Goal: Obtain resource: Download file/media

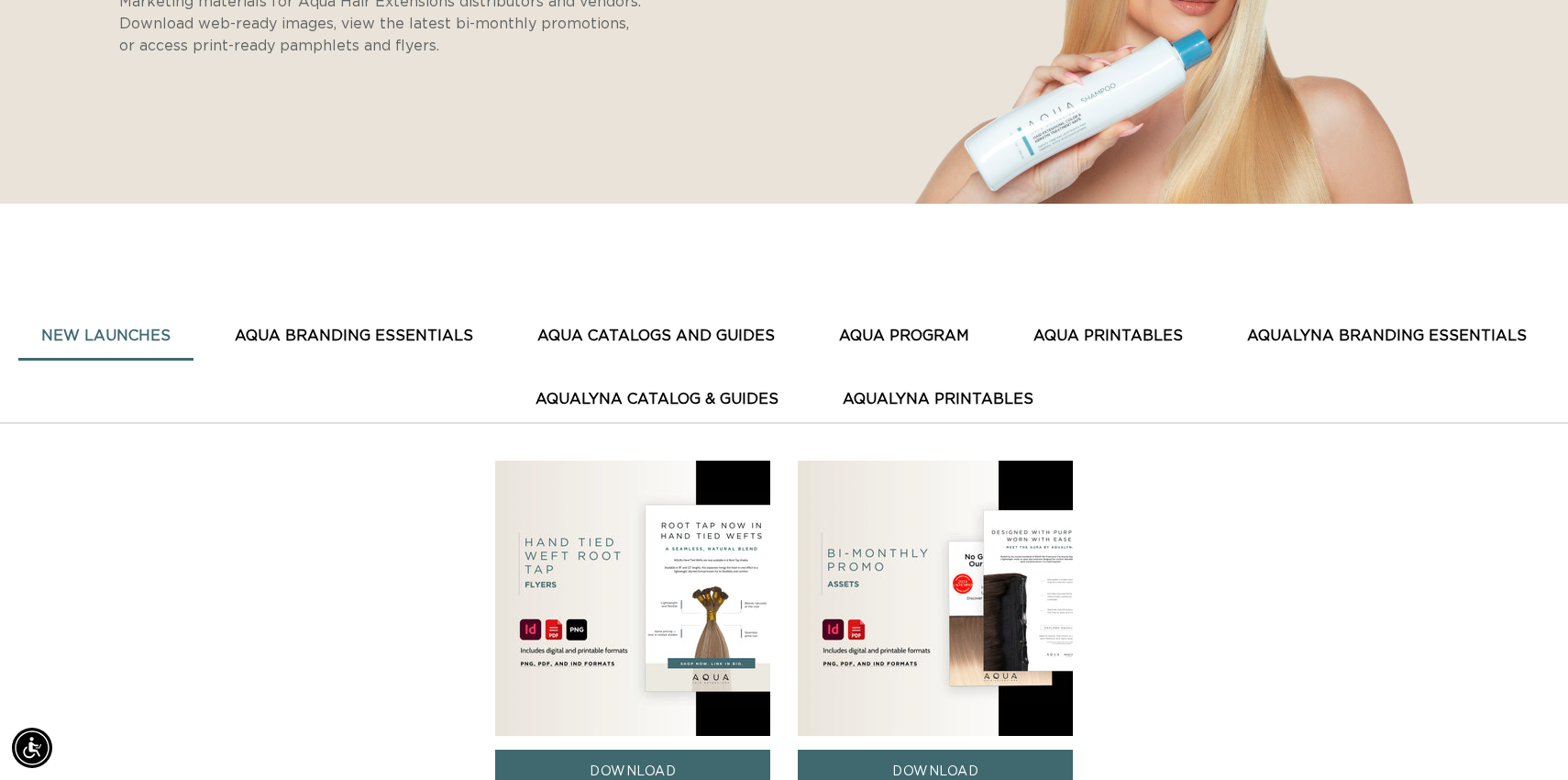
scroll to position [418, 0]
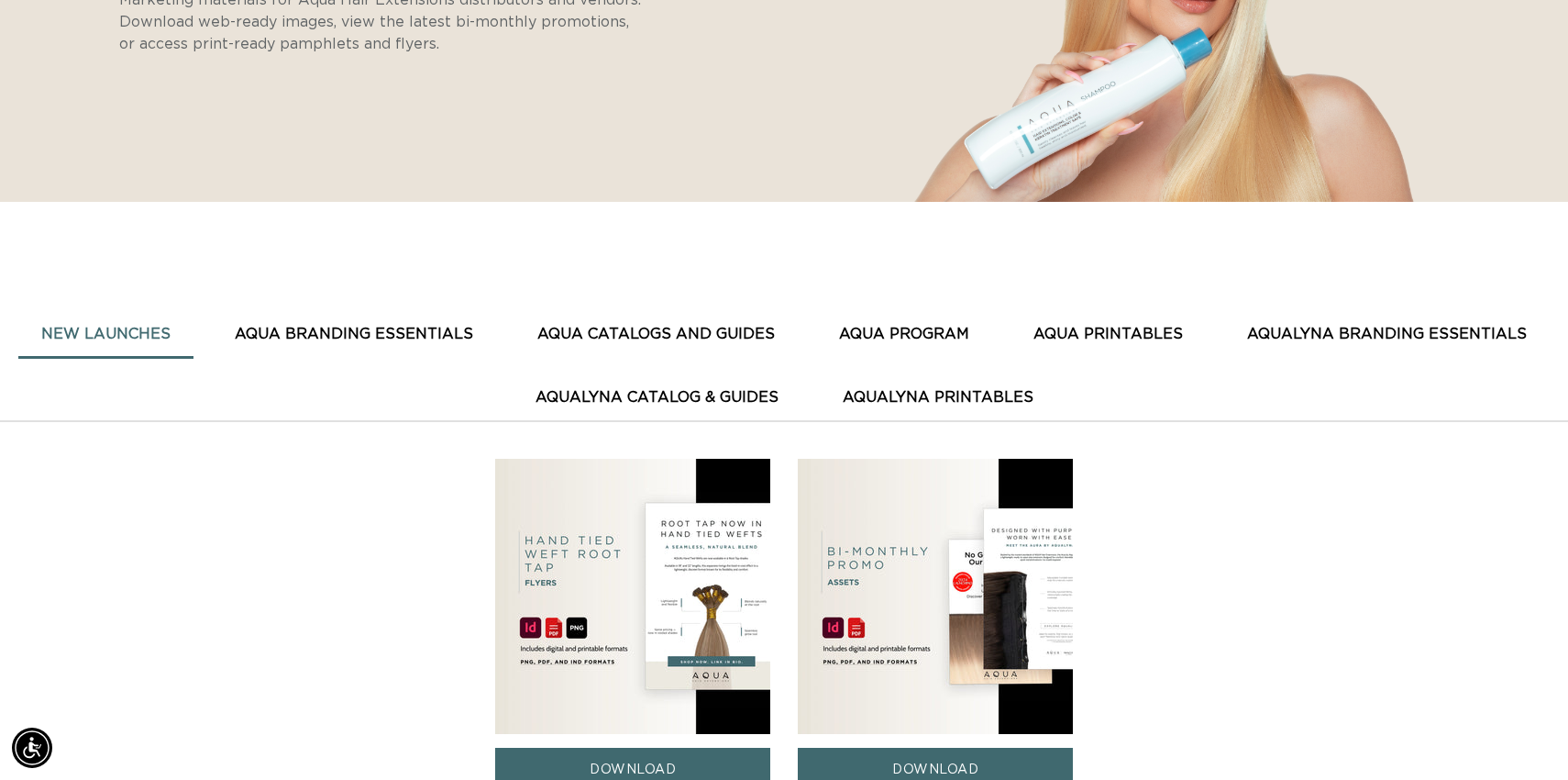
click at [363, 326] on button "AQUA BRANDING ESSENTIALS" at bounding box center [353, 334] width 284 height 45
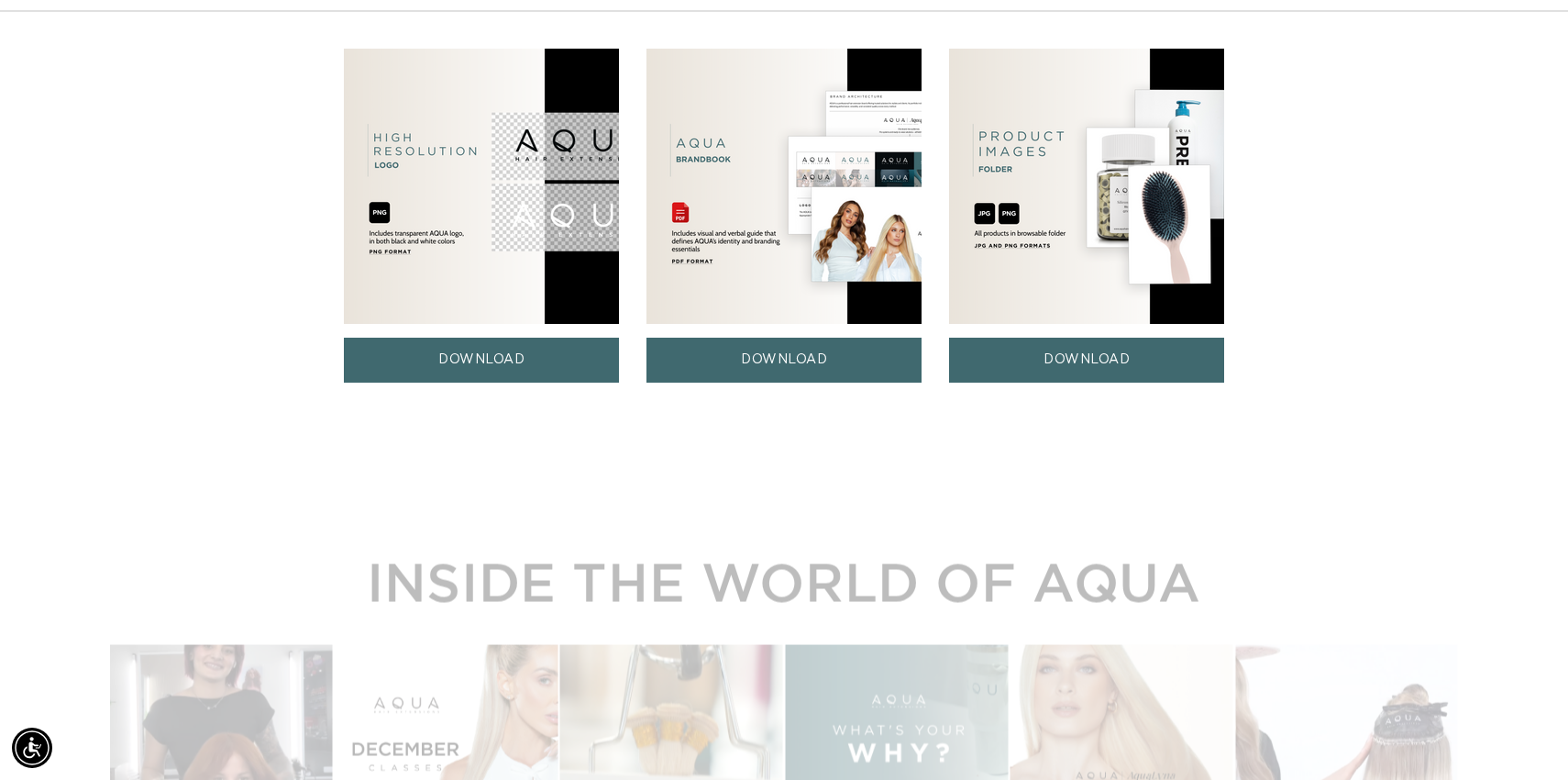
scroll to position [844, 0]
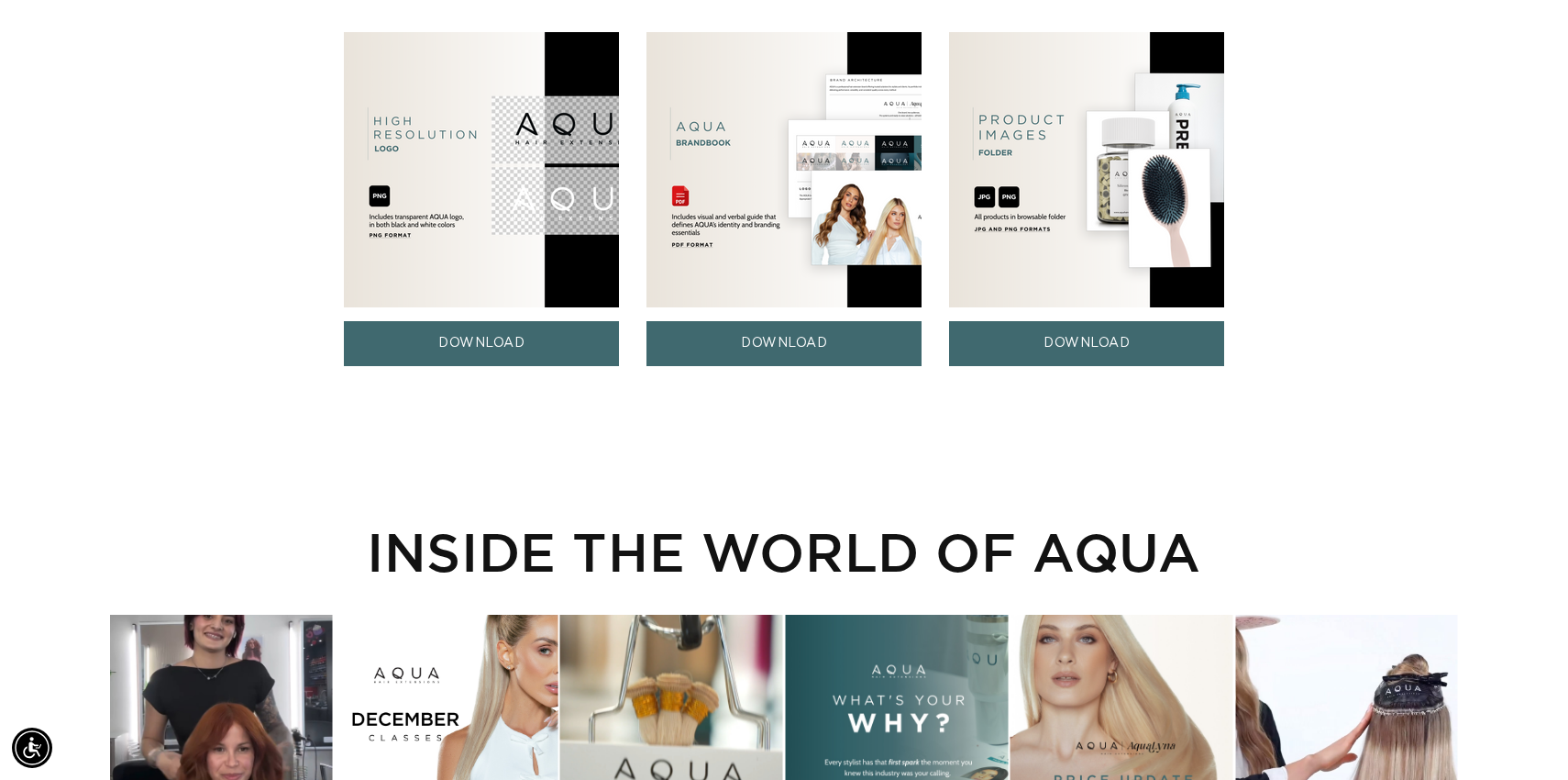
click at [1061, 234] on img at bounding box center [1085, 169] width 275 height 275
click at [1058, 346] on link "DOWNLOAD" at bounding box center [1085, 343] width 275 height 45
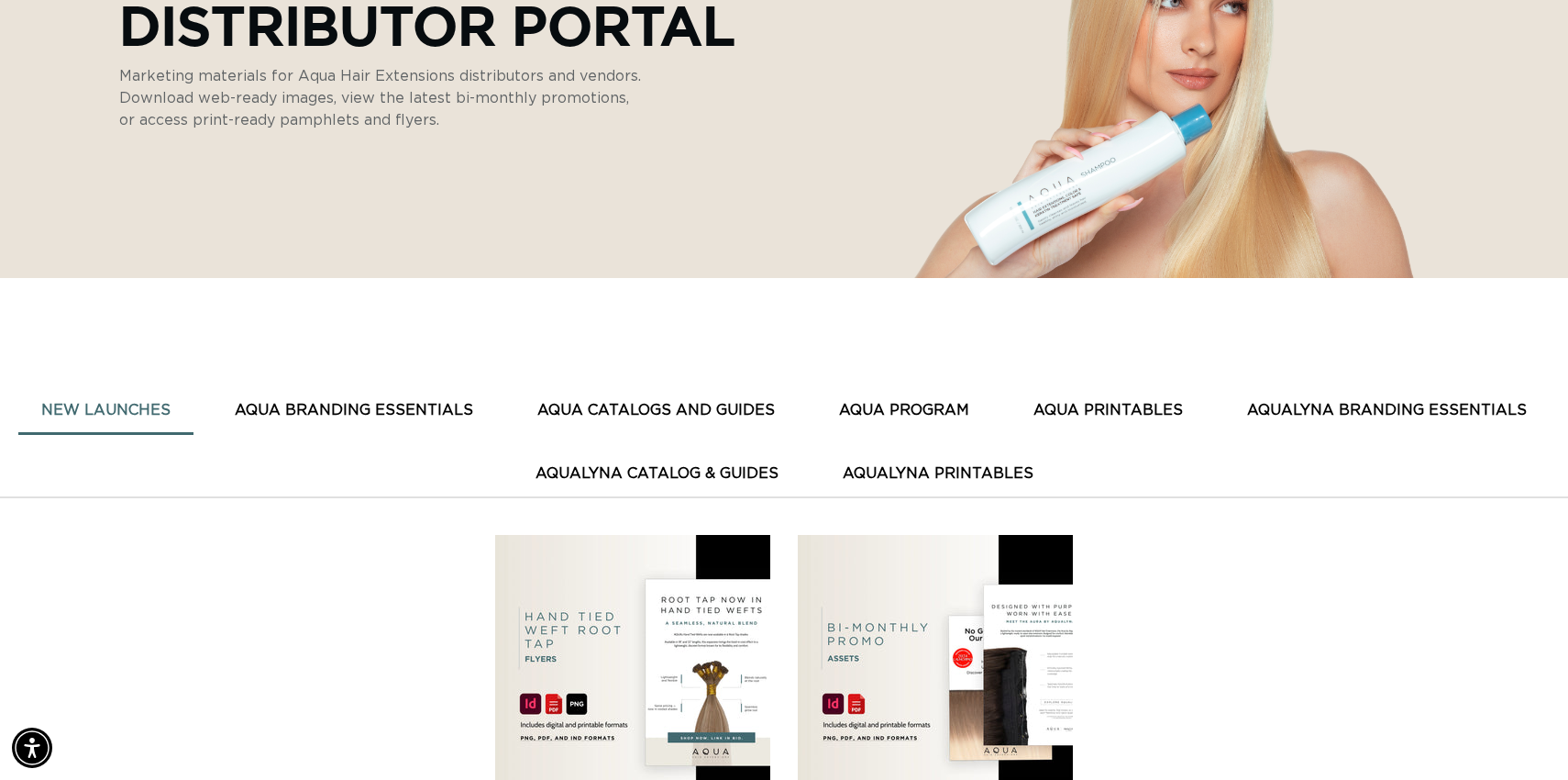
scroll to position [353, 0]
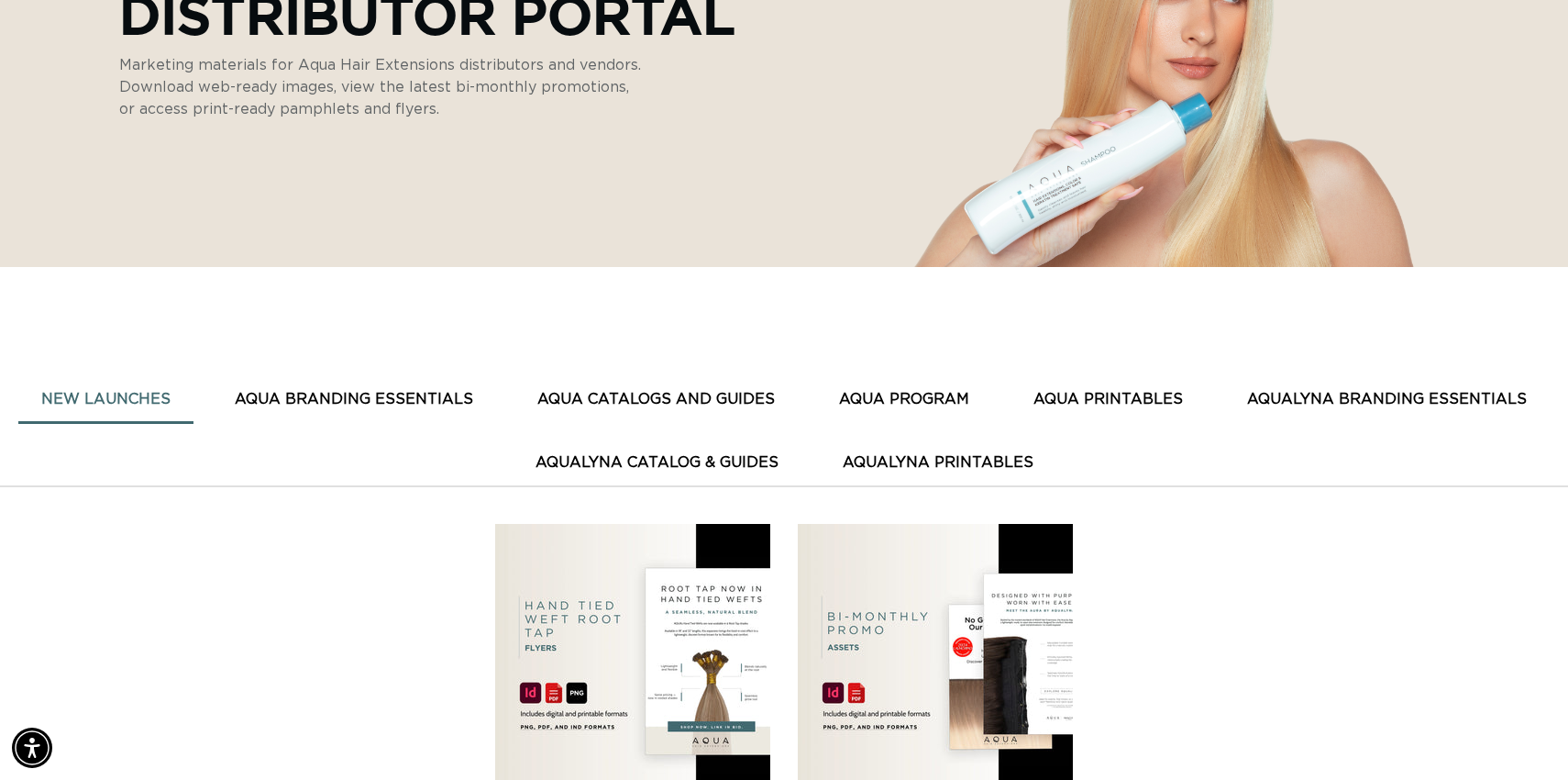
click at [437, 394] on button "AQUA BRANDING ESSENTIALS" at bounding box center [353, 399] width 284 height 45
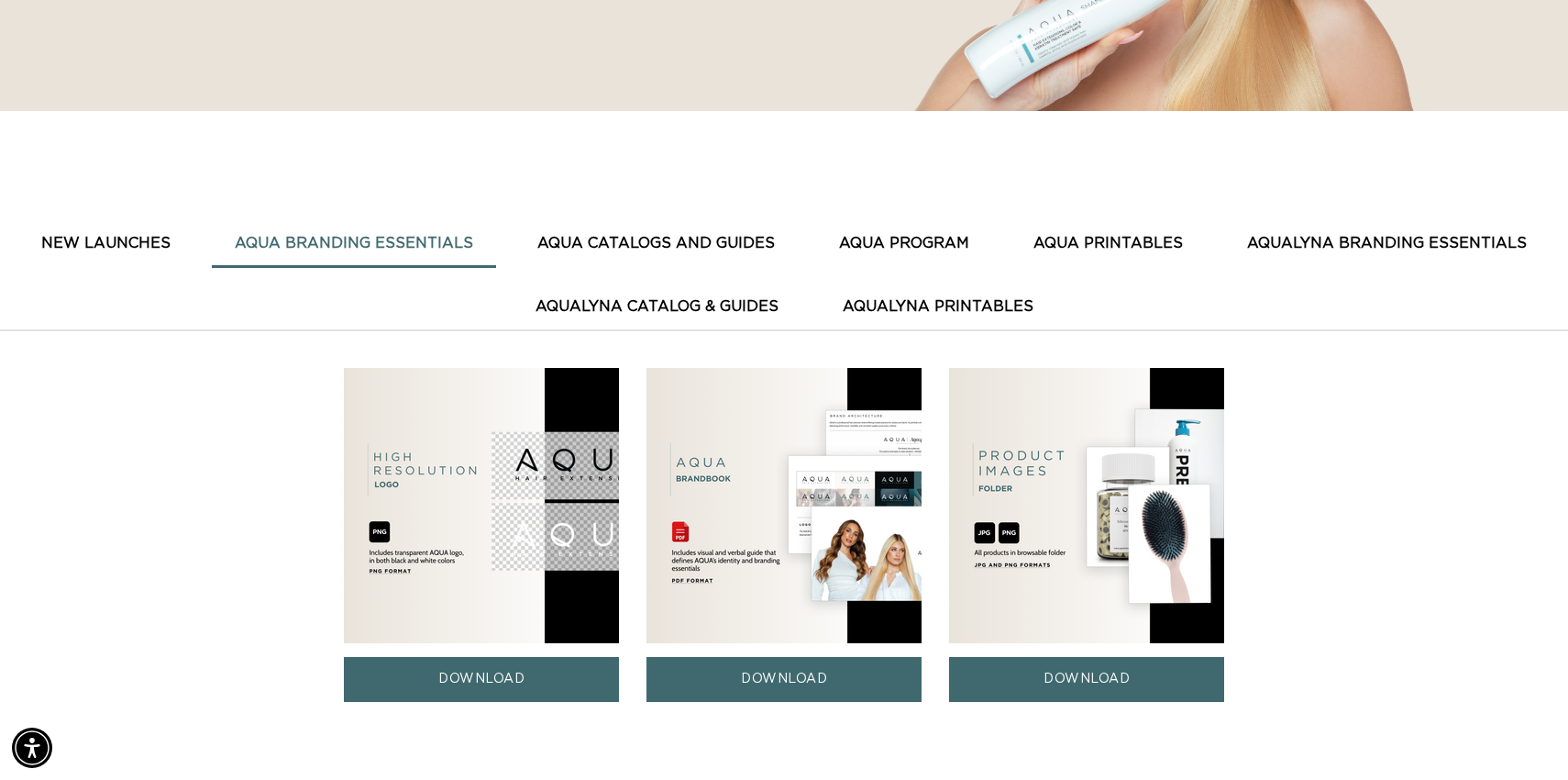
scroll to position [511, 0]
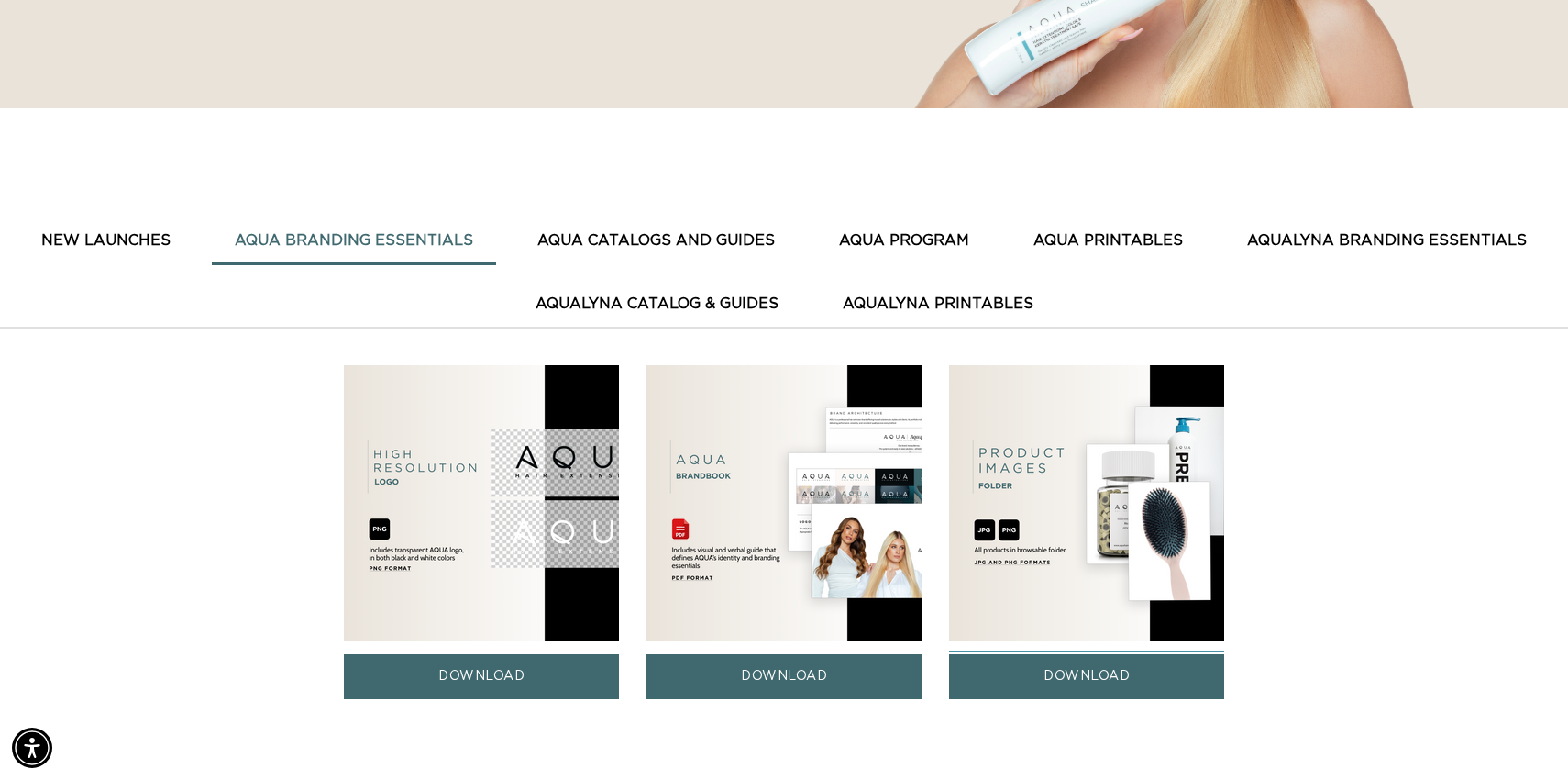
click at [1013, 677] on link "DOWNLOAD" at bounding box center [1085, 676] width 275 height 45
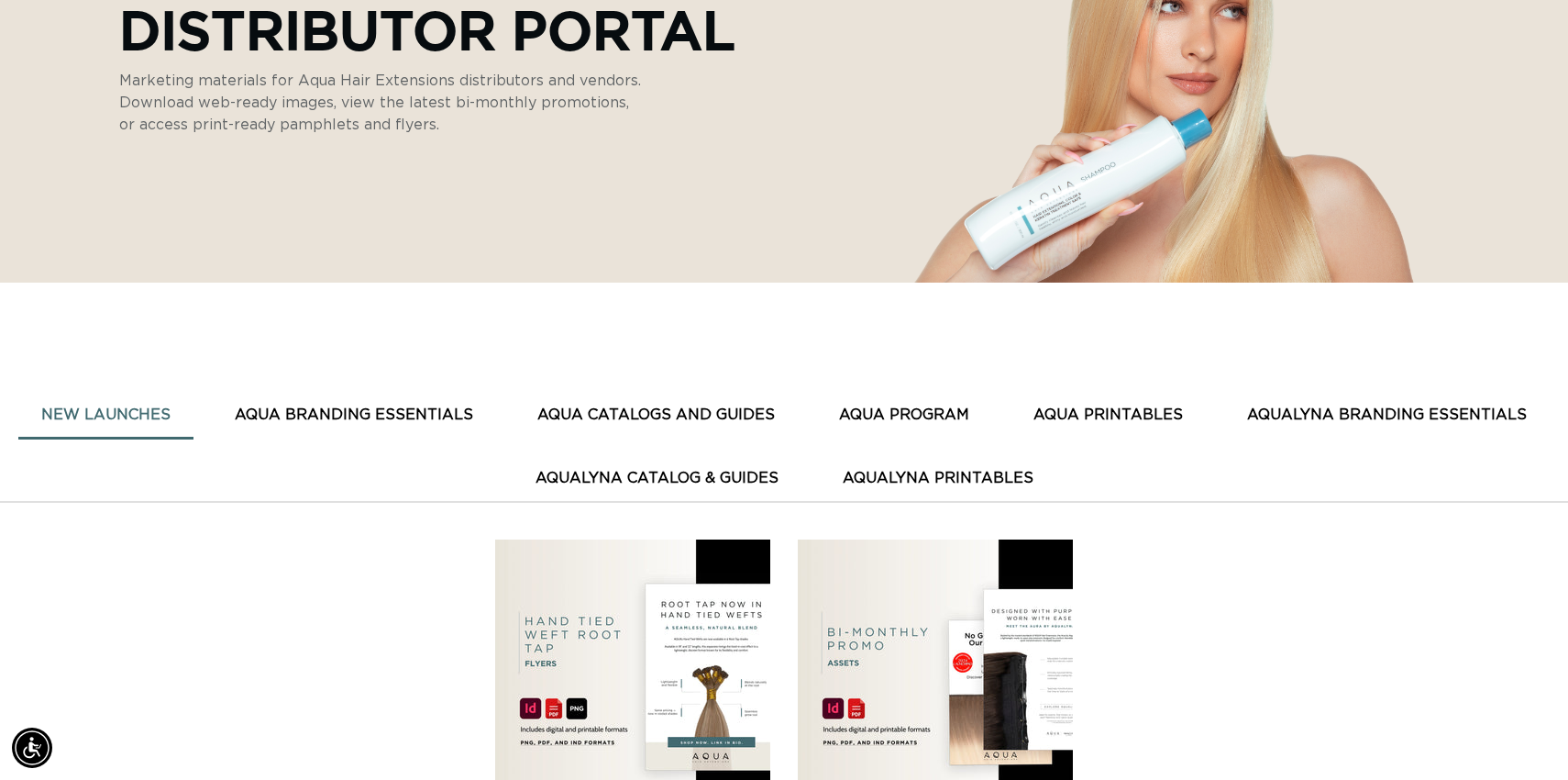
scroll to position [0, 1438]
click at [1117, 412] on button "AQUA PRINTABLES" at bounding box center [1108, 415] width 195 height 45
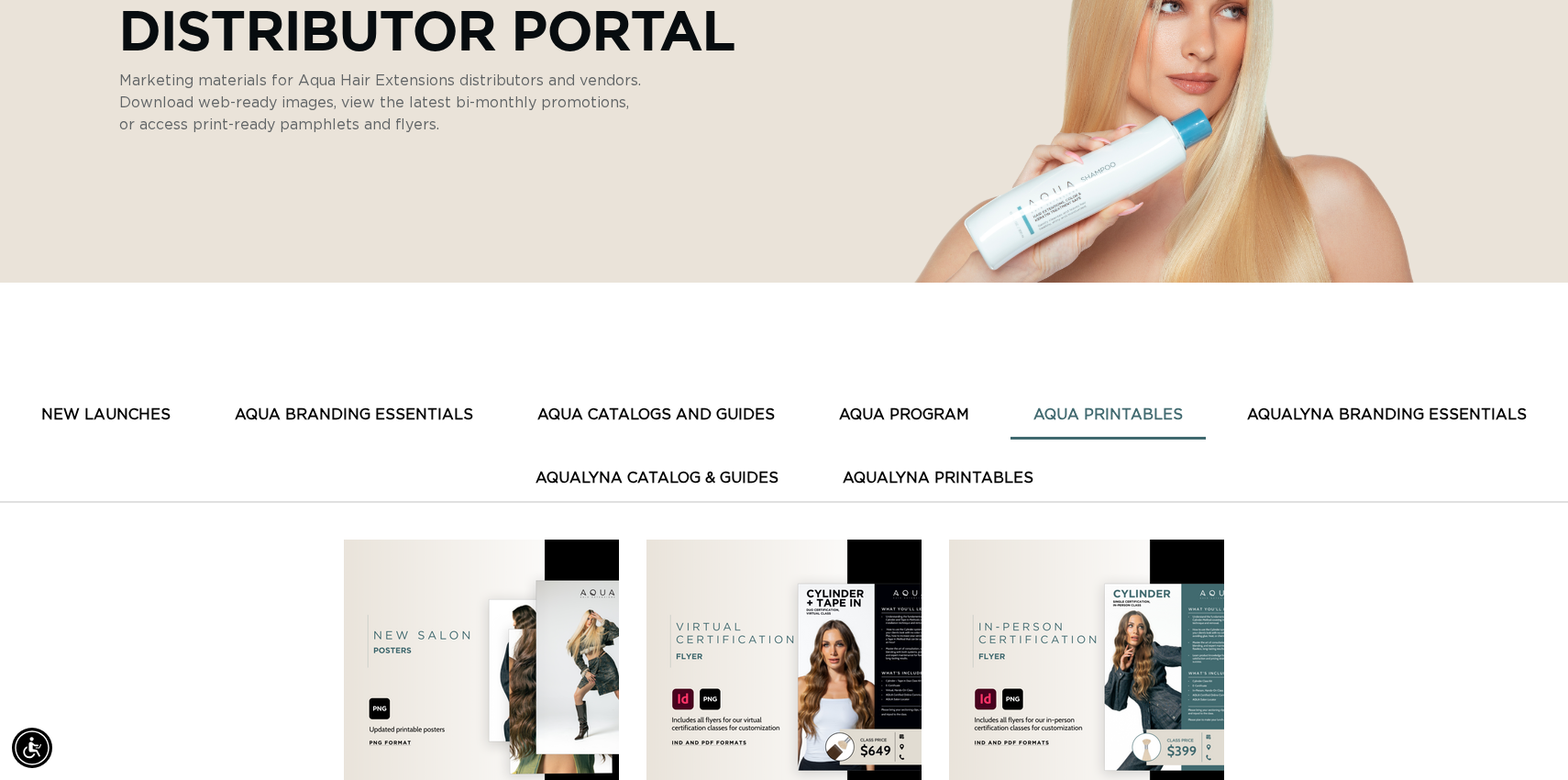
scroll to position [0, 2875]
click at [737, 409] on button "AQUA CATALOGS AND GUIDES" at bounding box center [656, 415] width 284 height 45
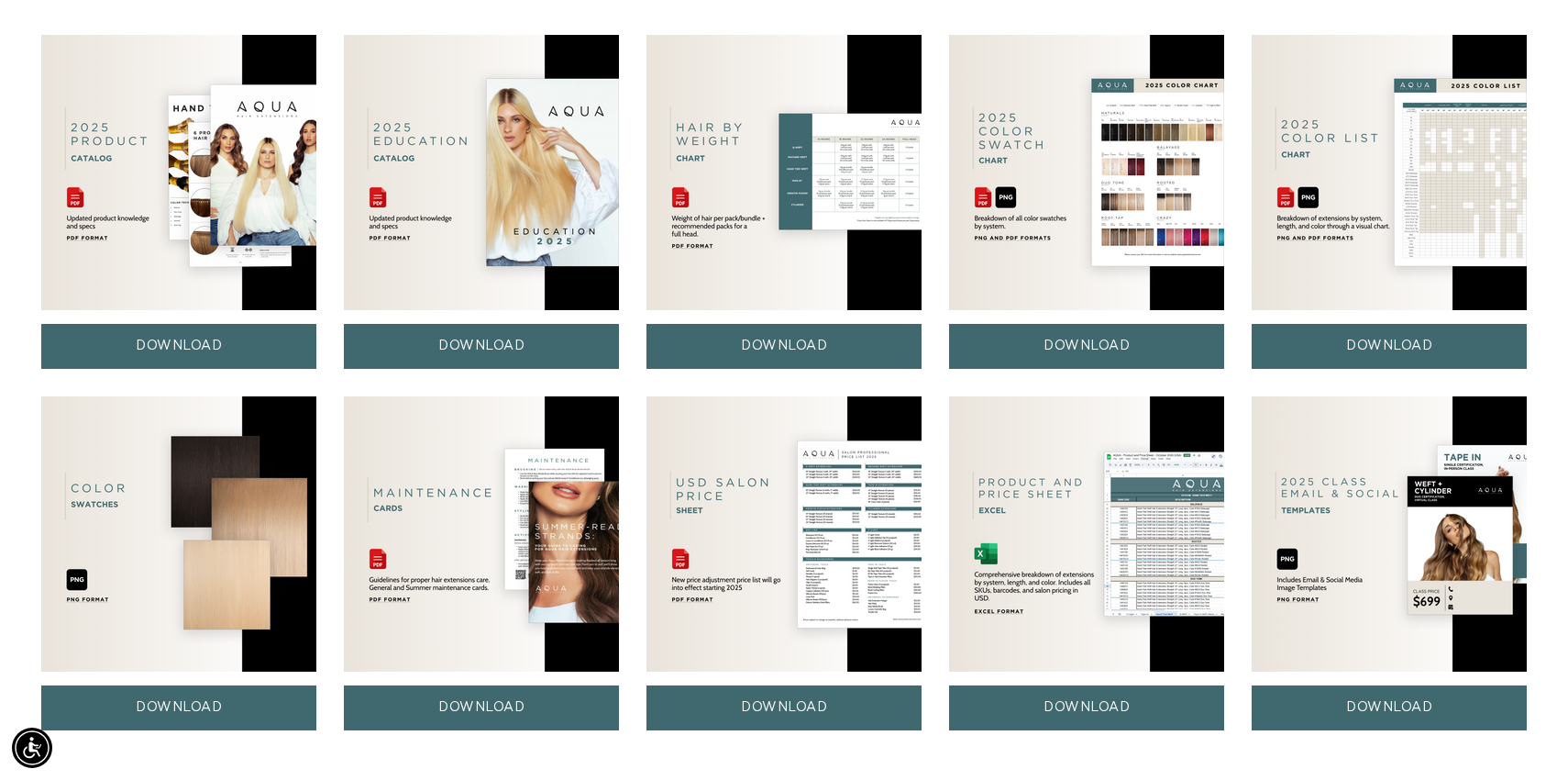
scroll to position [853, 0]
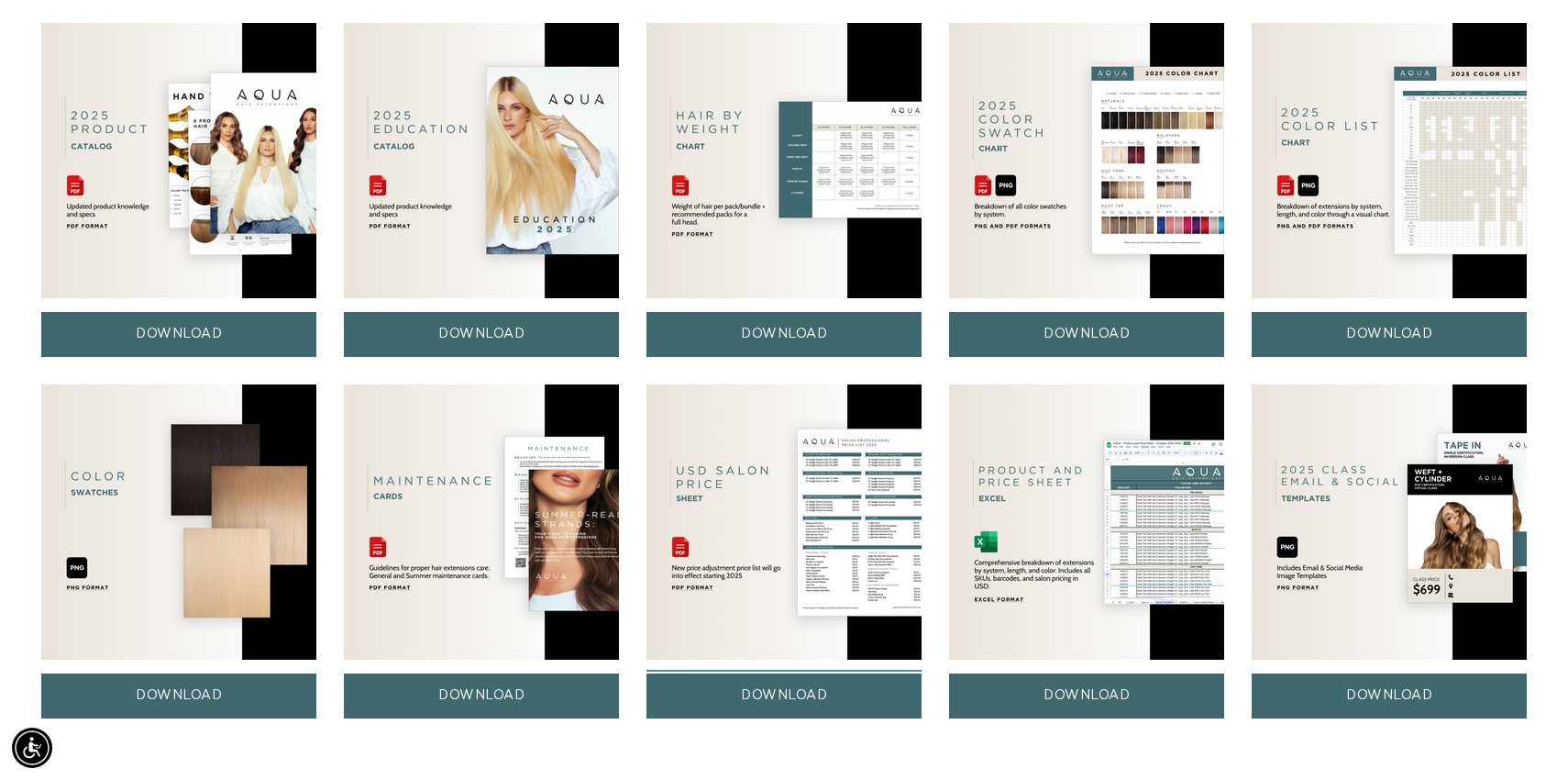
click at [786, 705] on link "DOWNLOAD" at bounding box center [784, 695] width 275 height 45
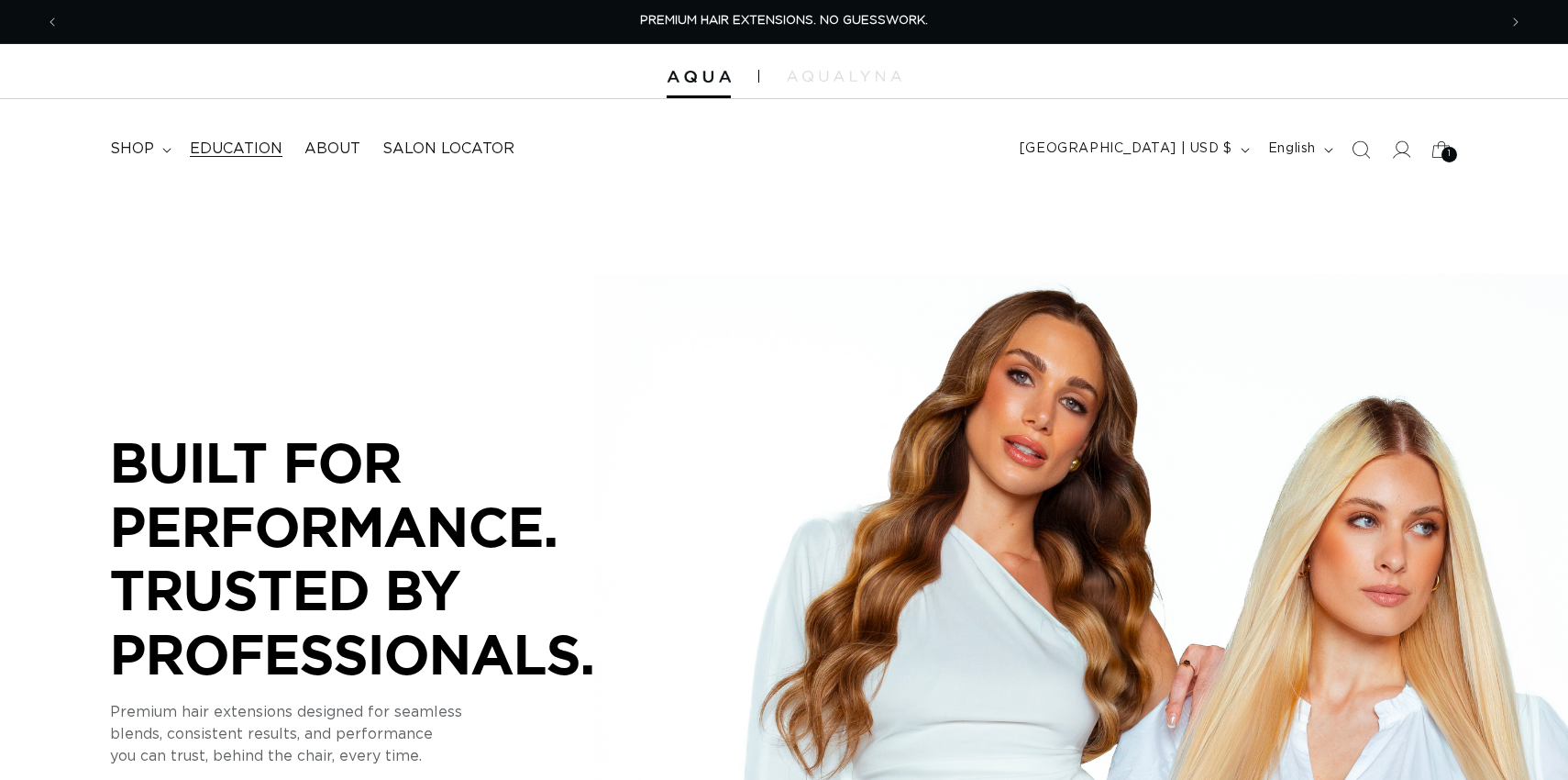
click at [256, 142] on span "Education" at bounding box center [235, 150] width 92 height 19
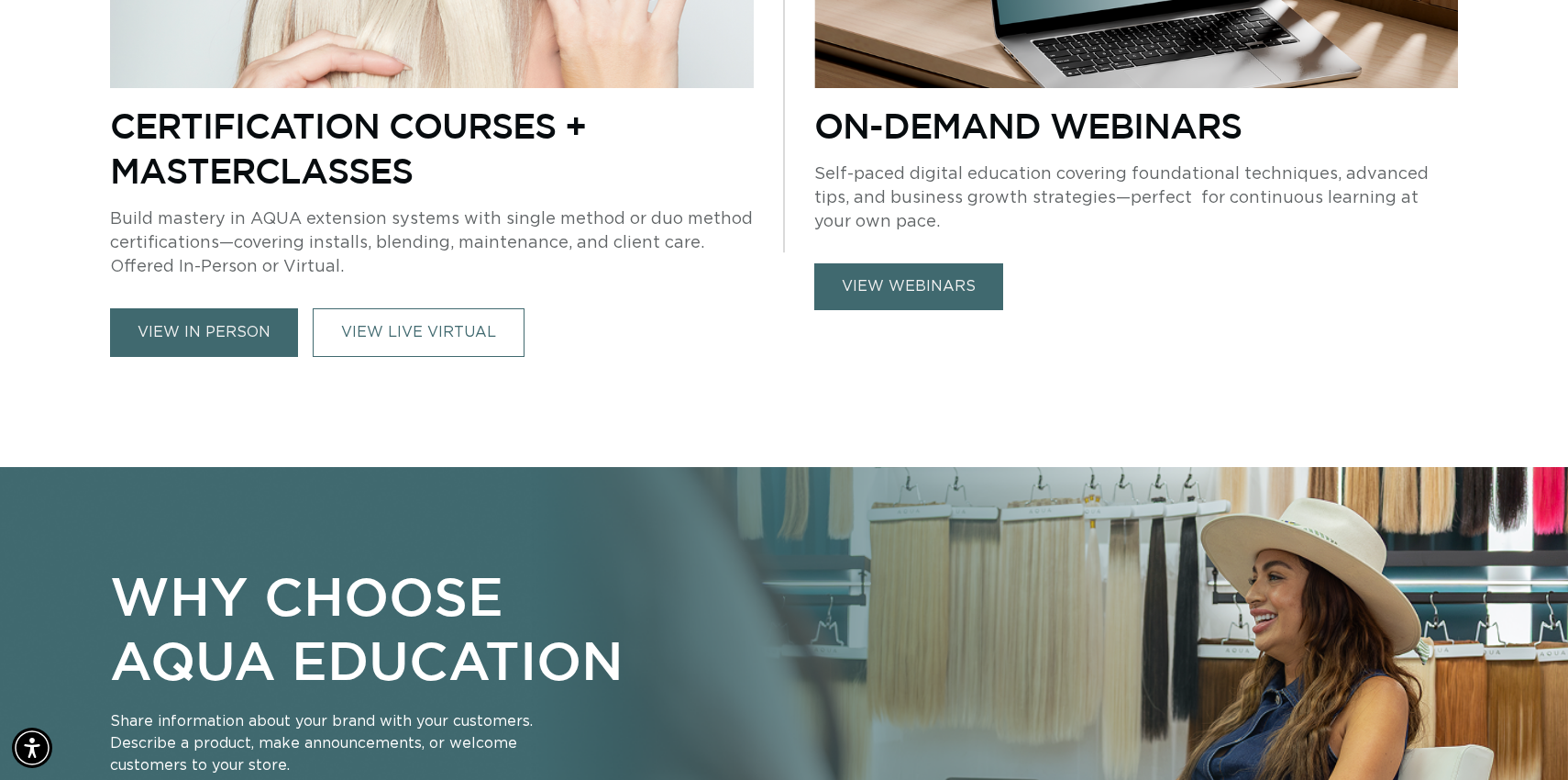
scroll to position [0, 1438]
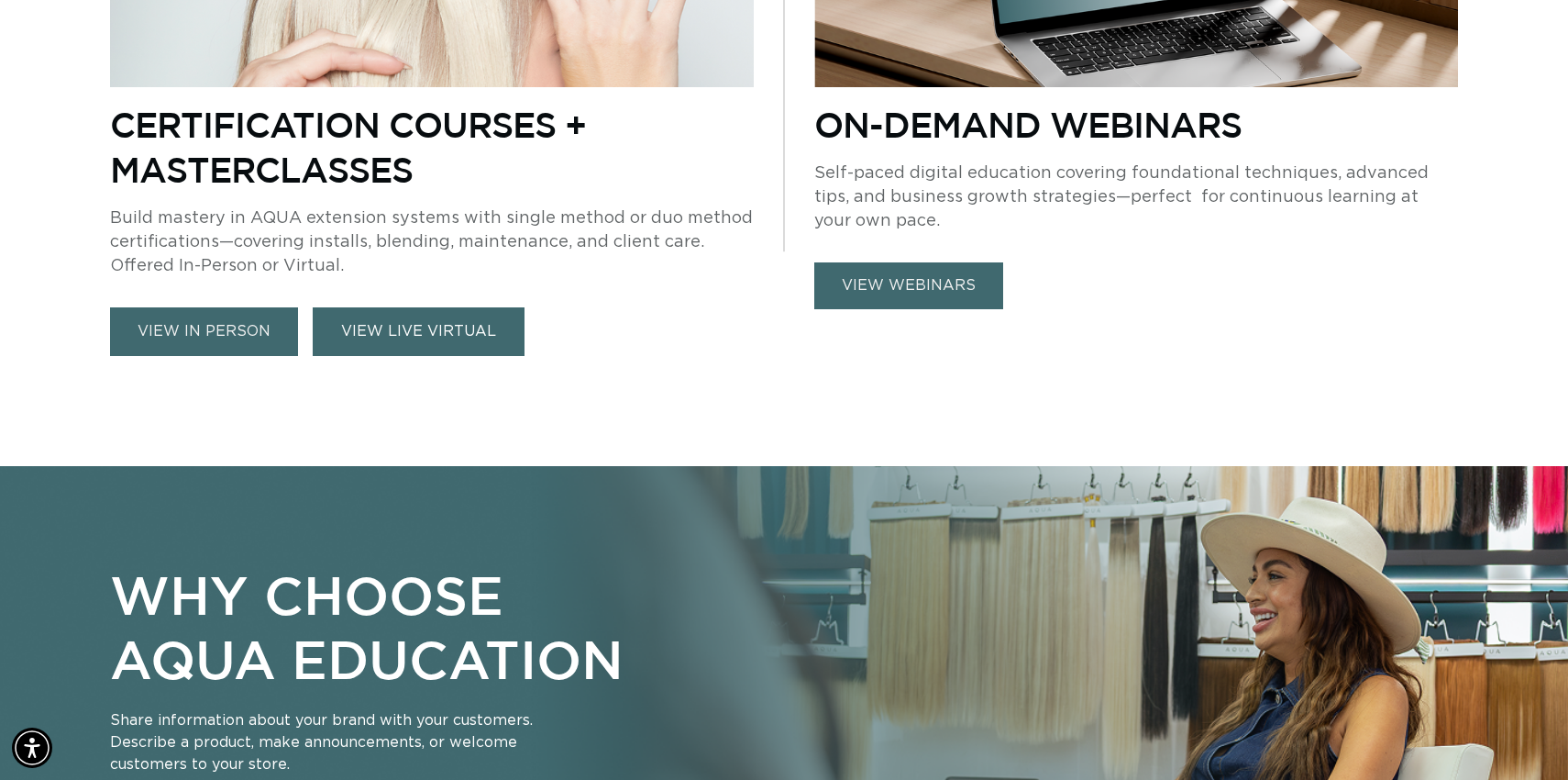
click at [414, 326] on link "VIEW LIVE VIRTUAL" at bounding box center [418, 331] width 212 height 49
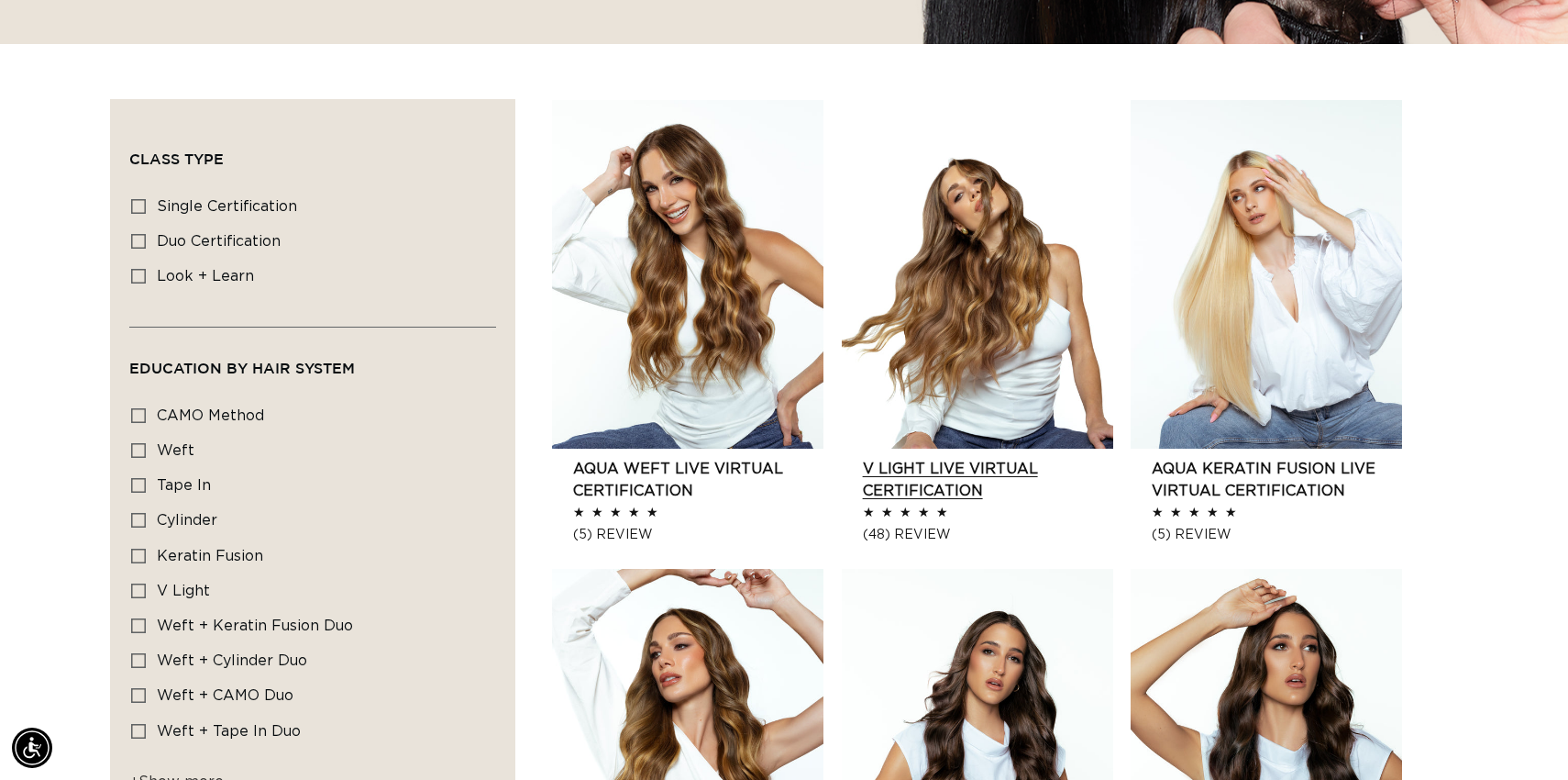
scroll to position [0, 1438]
click at [1013, 458] on link "V Light Live Virtual Certification" at bounding box center [988, 479] width 250 height 44
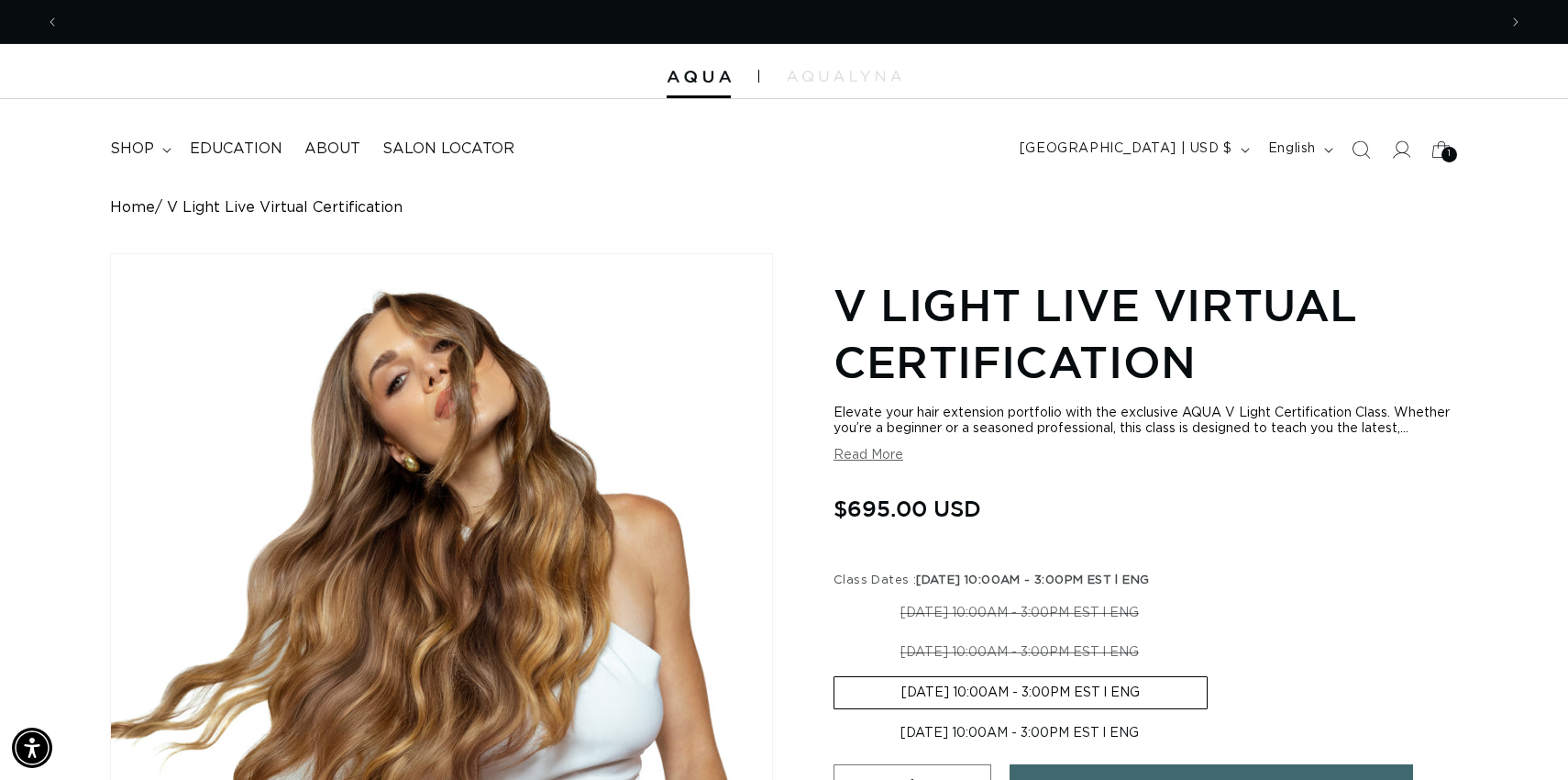
scroll to position [0, 1438]
